Goal: Transaction & Acquisition: Purchase product/service

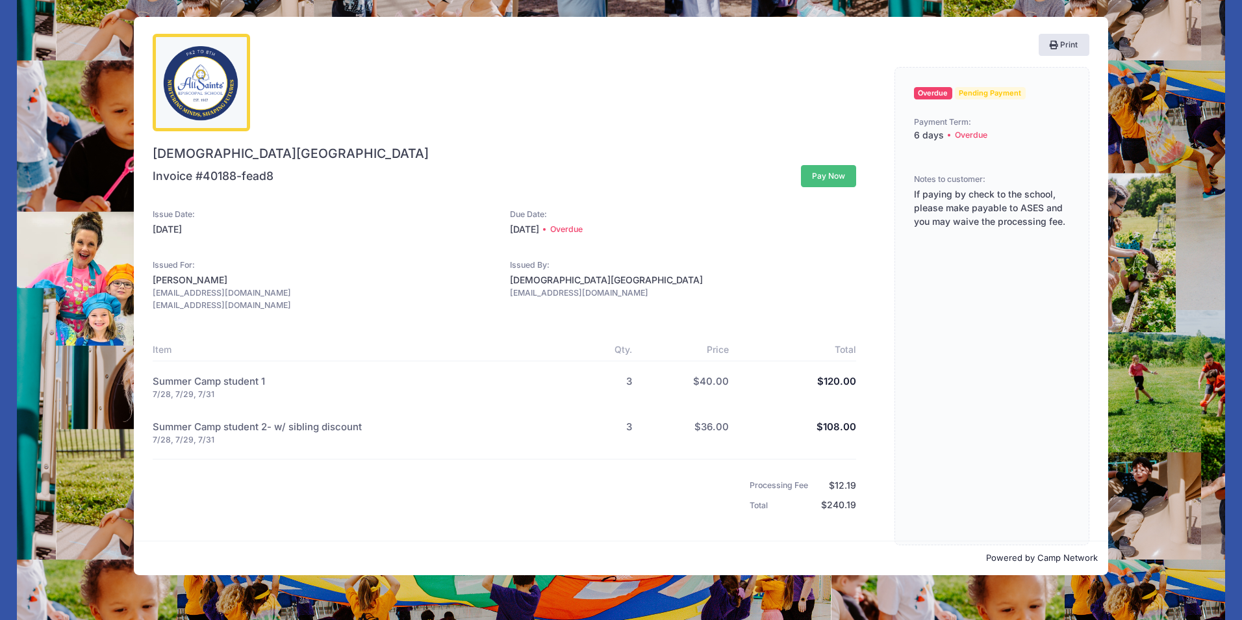
click at [822, 183] on button "Pay Now" at bounding box center [829, 176] width 56 height 22
click at [821, 170] on button "Pay Now" at bounding box center [829, 176] width 56 height 22
